Goal: Task Accomplishment & Management: Use online tool/utility

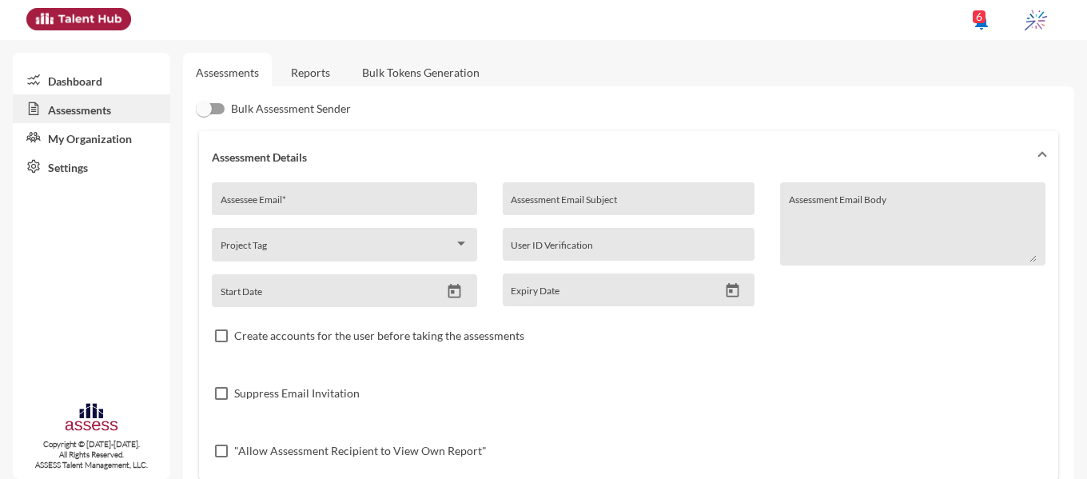
click at [315, 74] on link "Reports" at bounding box center [310, 72] width 65 height 39
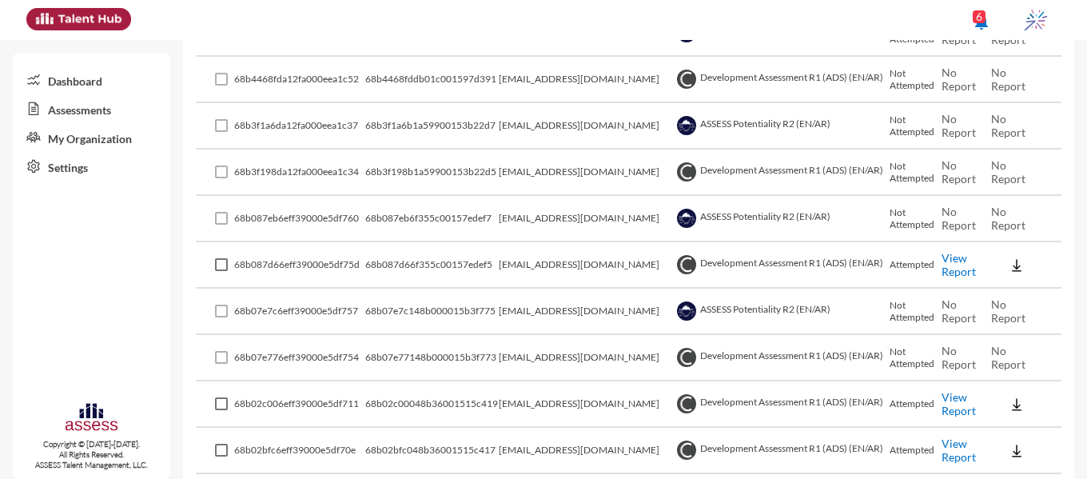
scroll to position [743, 0]
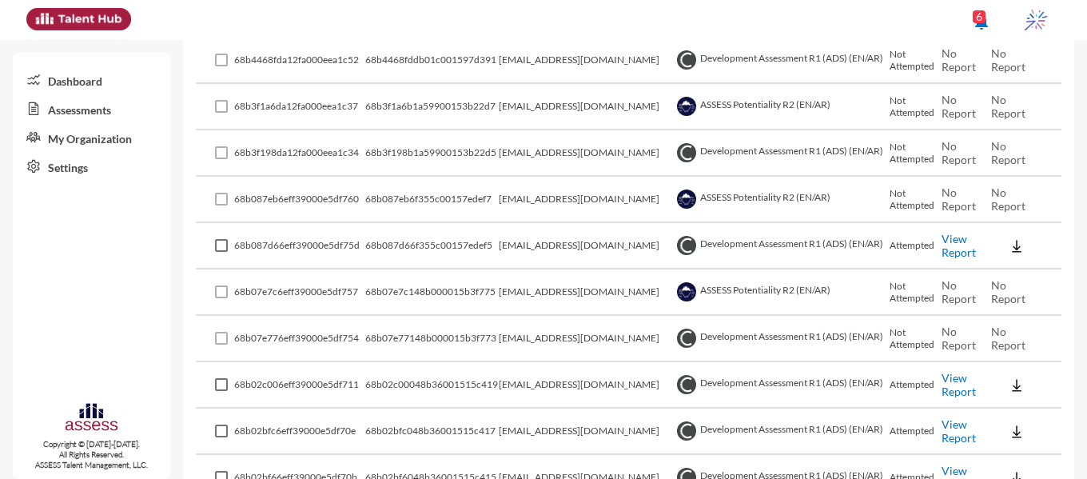
click at [948, 250] on link "View Report" at bounding box center [959, 245] width 34 height 27
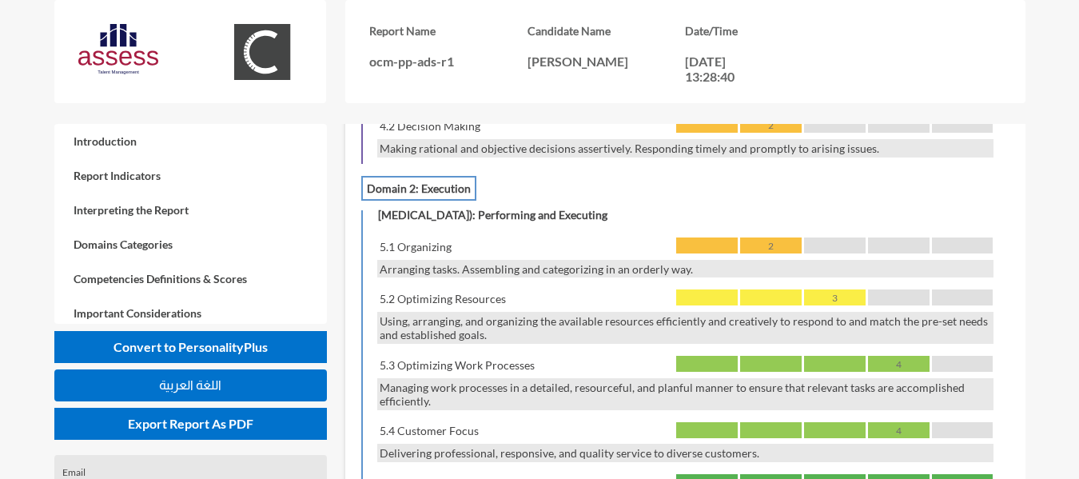
scroll to position [1422, 0]
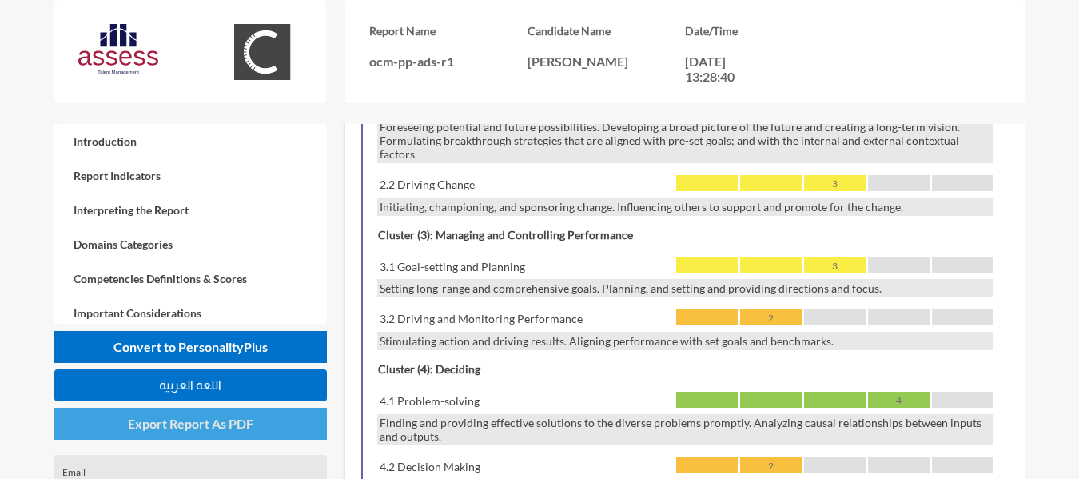
click at [143, 428] on span "Export Report As PDF" at bounding box center [191, 423] width 126 height 15
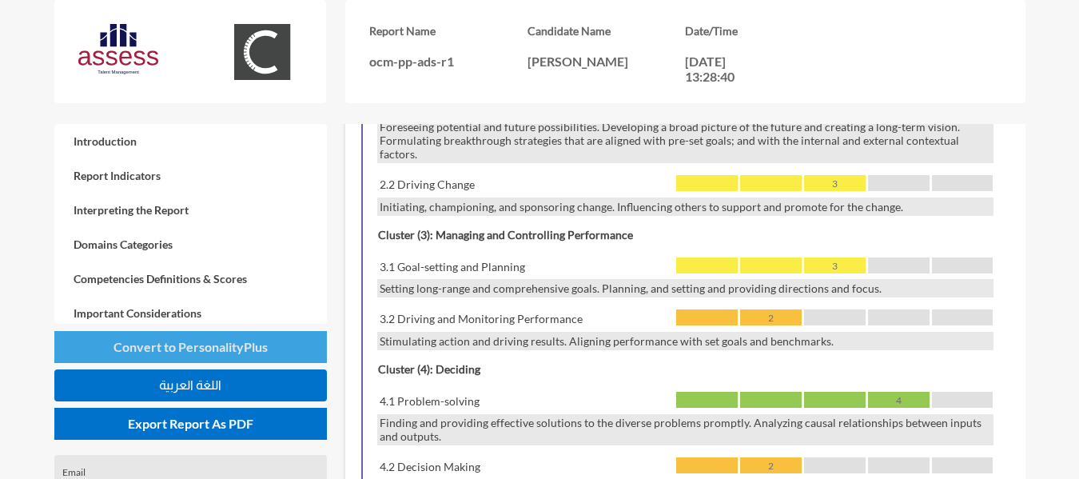
click at [174, 353] on span "Convert to PersonalityPlus" at bounding box center [191, 346] width 154 height 15
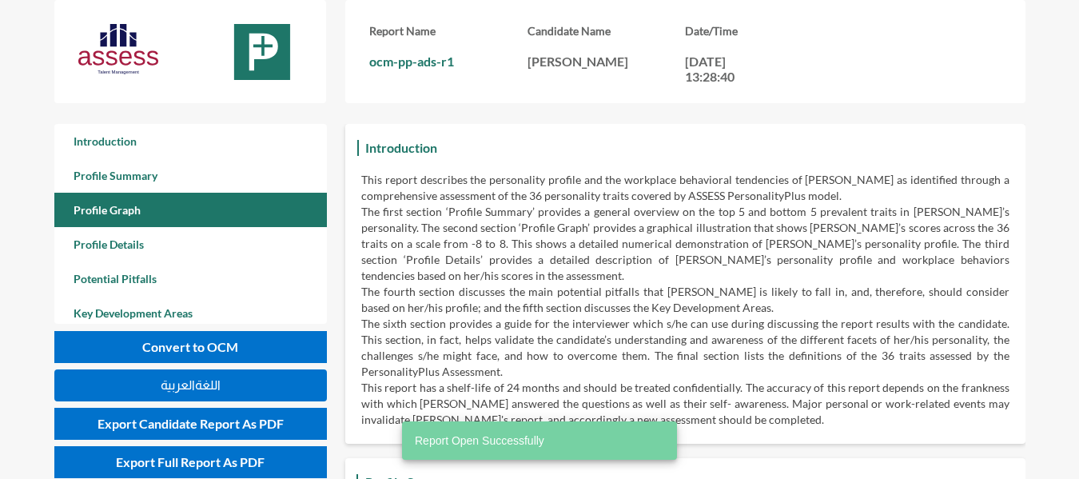
scroll to position [479, 1079]
click at [201, 215] on link "Profile Graph" at bounding box center [190, 210] width 273 height 34
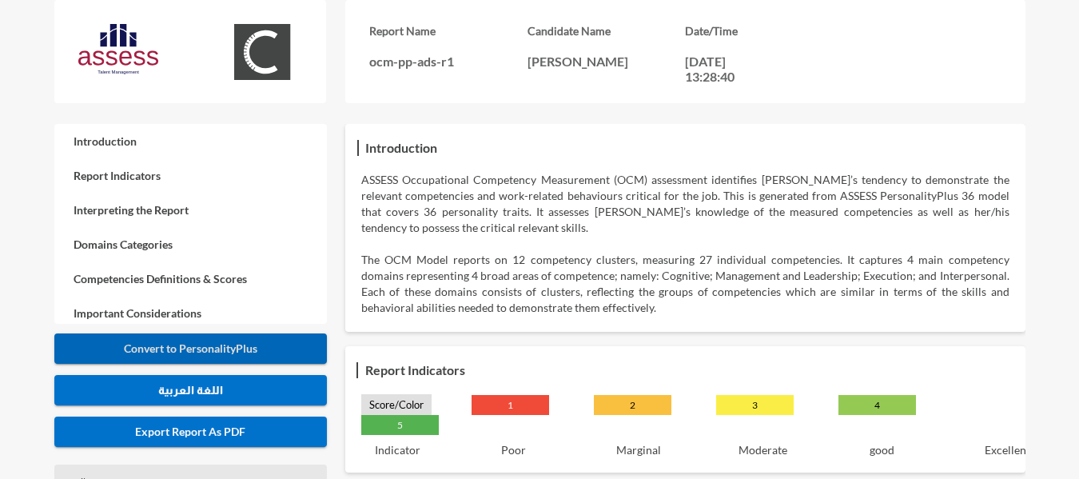
click at [222, 347] on span "Convert to PersonalityPlus" at bounding box center [191, 348] width 134 height 14
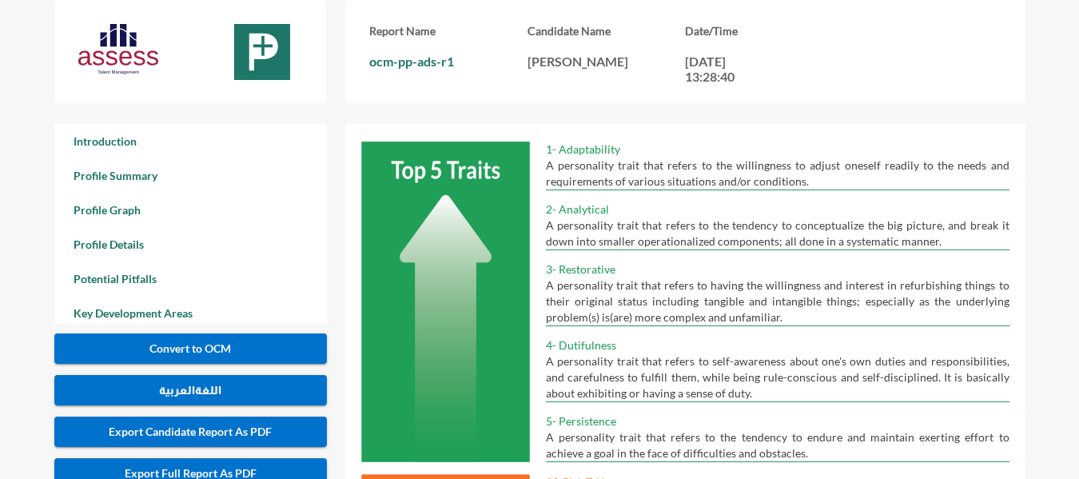
scroll to position [576, 0]
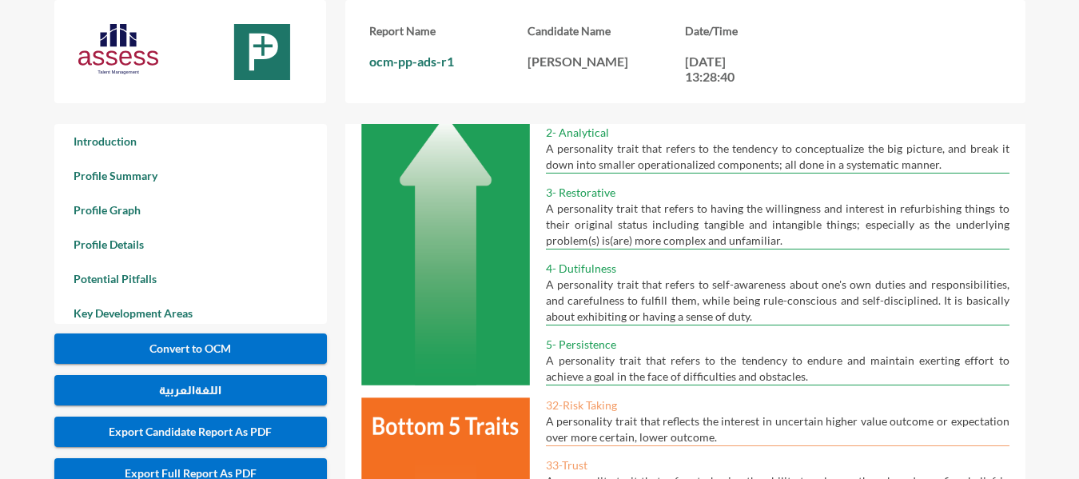
click at [194, 428] on span "Export Candidate Report As PDF" at bounding box center [190, 432] width 163 height 14
